Goal: Task Accomplishment & Management: Use online tool/utility

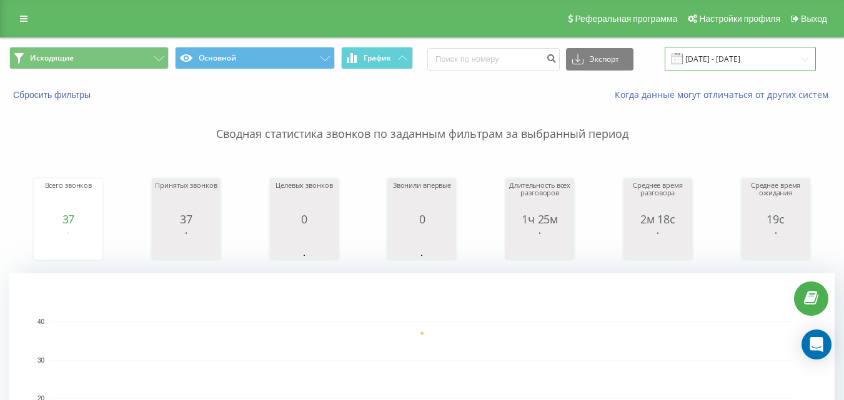
click at [748, 56] on input "19.08.2025 - 19.08.2025" at bounding box center [740, 59] width 151 height 24
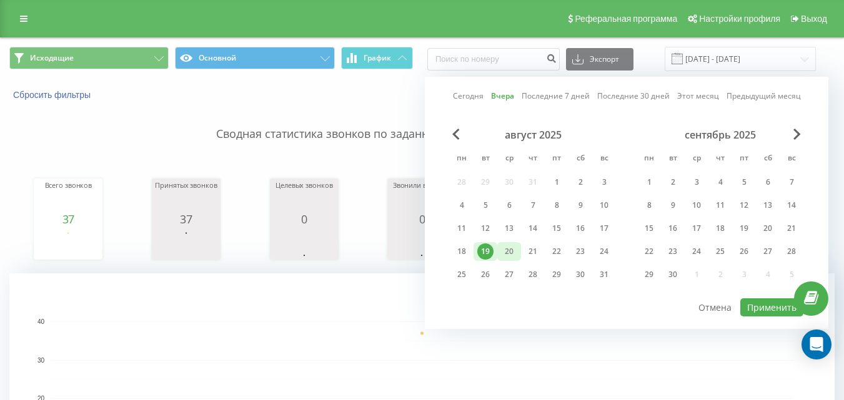
click at [507, 250] on div "20" at bounding box center [509, 252] width 16 height 16
click at [765, 310] on button "Применить" at bounding box center [771, 308] width 63 height 18
type input "[DATE] - [DATE]"
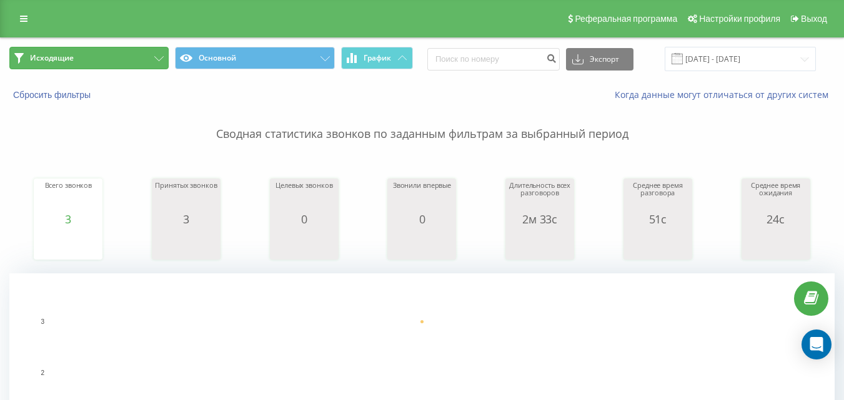
click at [127, 52] on button "Исходящие" at bounding box center [88, 58] width 159 height 22
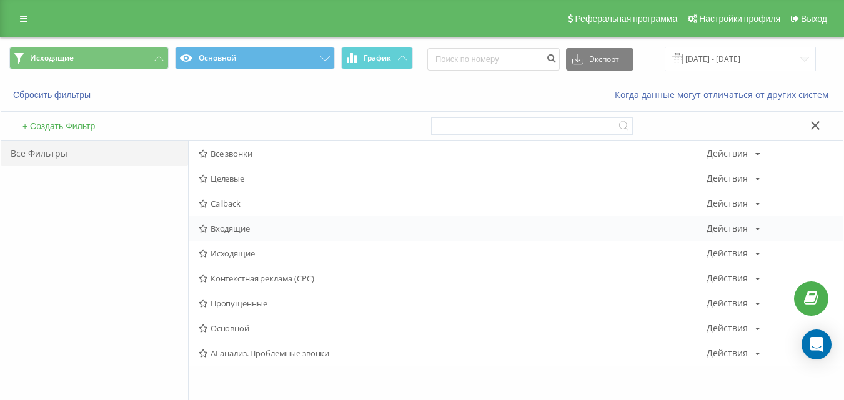
click at [237, 225] on span "Входящие" at bounding box center [453, 228] width 508 height 9
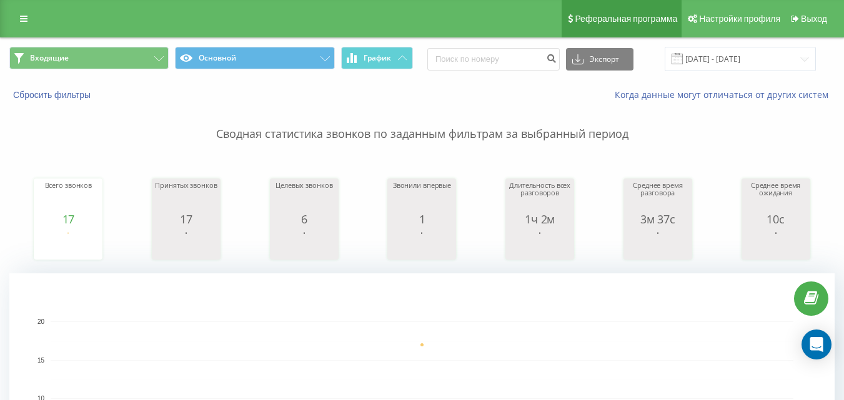
drag, startPoint x: 527, startPoint y: 94, endPoint x: 610, endPoint y: 23, distance: 109.4
click at [527, 94] on div "Когда данные могут отличаться от других систем" at bounding box center [580, 95] width 527 height 12
